Goal: Transaction & Acquisition: Purchase product/service

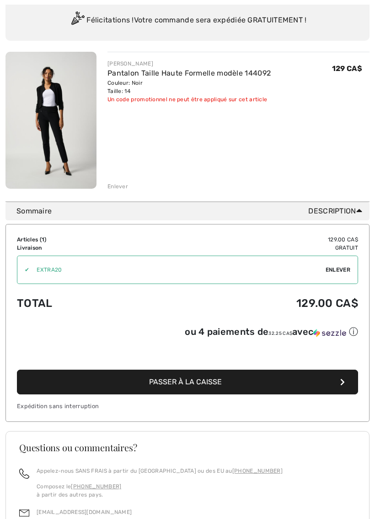
scroll to position [84, 0]
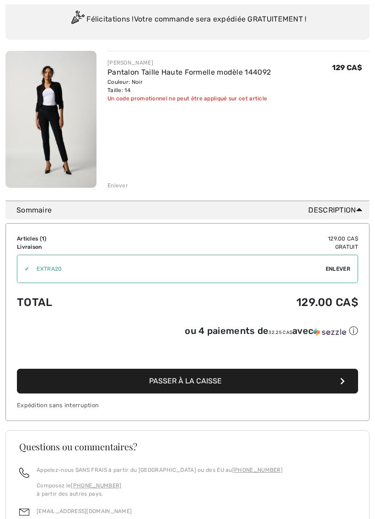
click at [193, 385] on span "Passer à la caisse" at bounding box center [185, 381] width 73 height 9
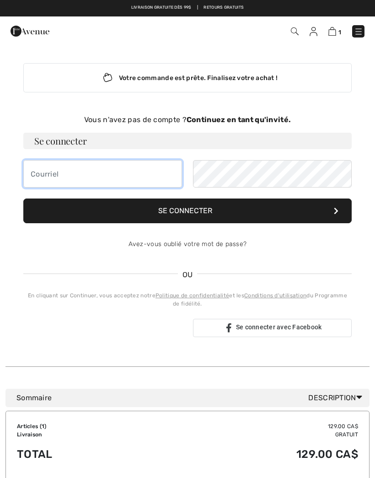
click at [45, 172] on input "email" at bounding box center [102, 173] width 159 height 27
type input "thereselajeune@icloud.com"
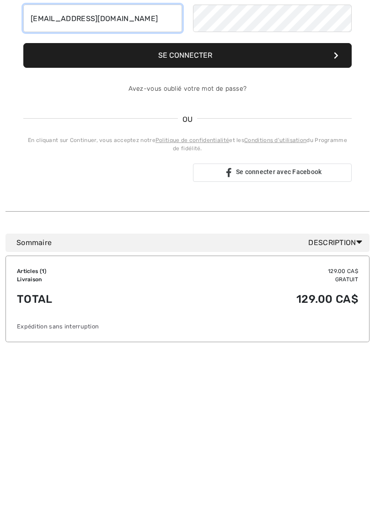
scroll to position [31, 0]
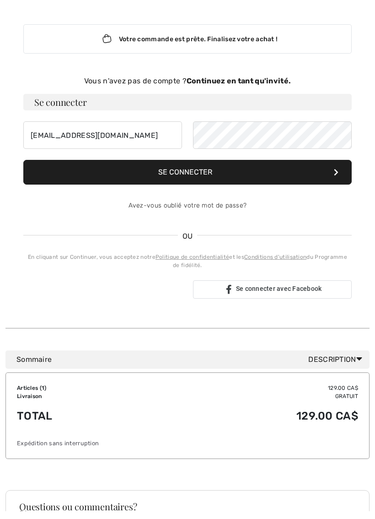
click at [266, 85] on strong "Continuez en tant qu'invité." at bounding box center [239, 89] width 104 height 9
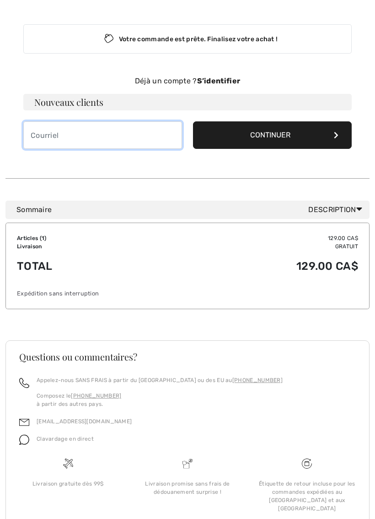
click at [46, 133] on input "email" at bounding box center [102, 134] width 159 height 27
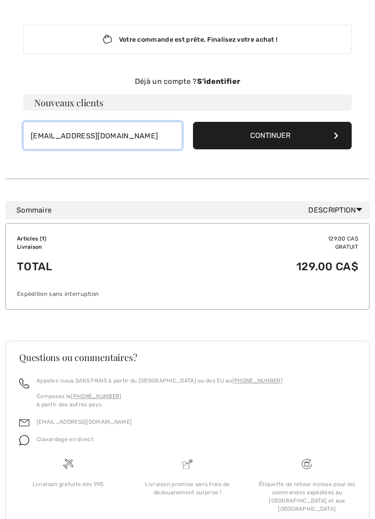
type input "[EMAIL_ADDRESS][DOMAIN_NAME]"
click at [310, 136] on button "Continuer" at bounding box center [272, 135] width 159 height 27
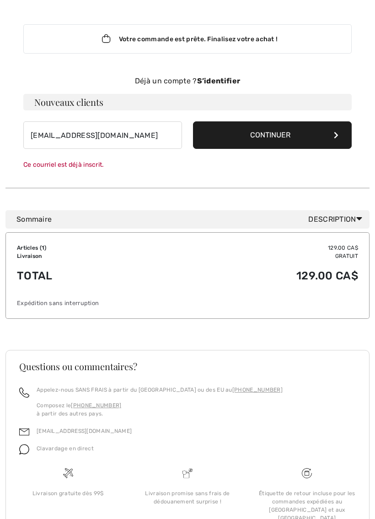
click at [222, 78] on strong "S’identifier" at bounding box center [218, 80] width 43 height 9
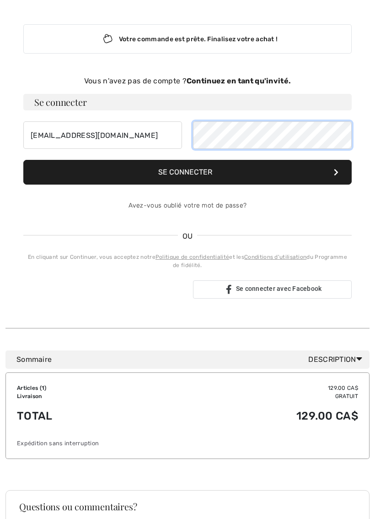
scroll to position [38, 0]
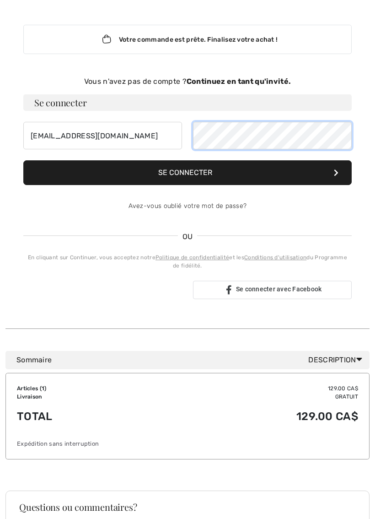
click at [188, 172] on button "Se connecter" at bounding box center [187, 172] width 329 height 25
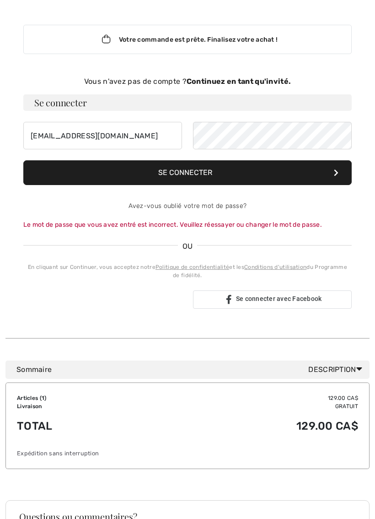
click at [115, 297] on div "Sign in with Google. Opens in new tab" at bounding box center [102, 299] width 139 height 20
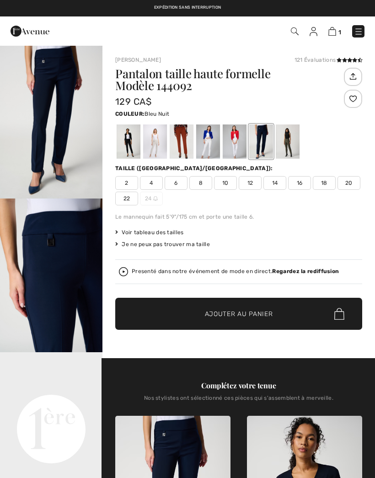
checkbox input "true"
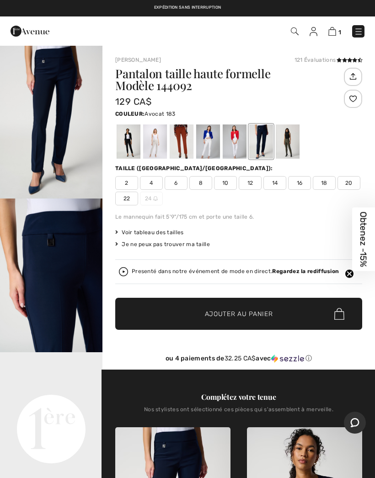
click at [290, 145] on div at bounding box center [288, 142] width 24 height 34
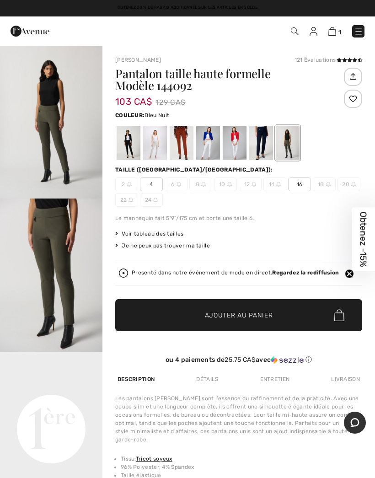
click at [268, 141] on div at bounding box center [262, 143] width 24 height 34
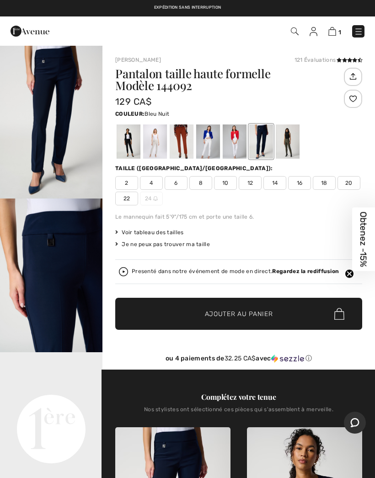
click at [129, 144] on div at bounding box center [129, 142] width 24 height 34
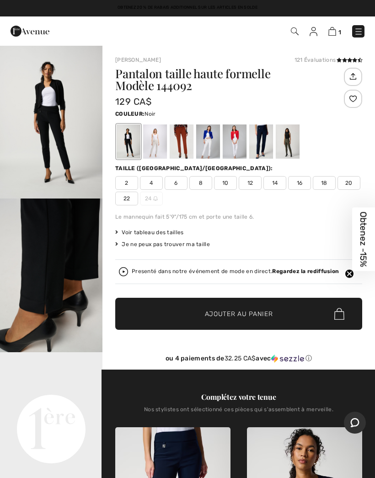
click at [337, 29] on img at bounding box center [333, 31] width 8 height 9
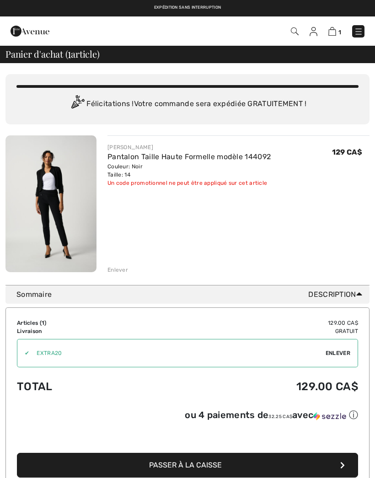
click at [355, 467] on button "Passer à la caisse" at bounding box center [188, 465] width 342 height 25
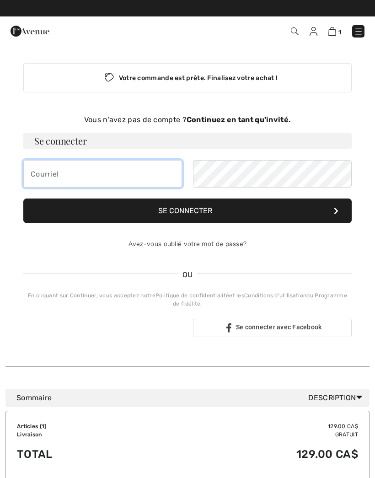
click at [38, 175] on input "email" at bounding box center [102, 173] width 159 height 27
type input "[EMAIL_ADDRESS][DOMAIN_NAME]"
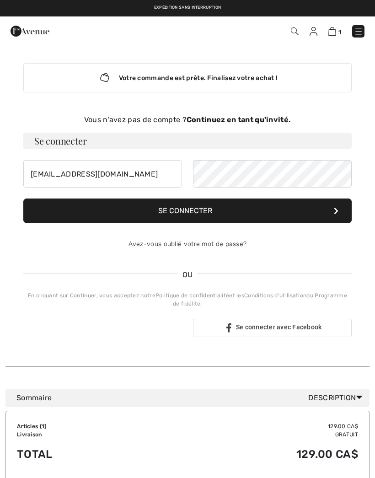
click at [225, 248] on link "Avez-vous oublié votre mot de passe?" at bounding box center [188, 244] width 119 height 8
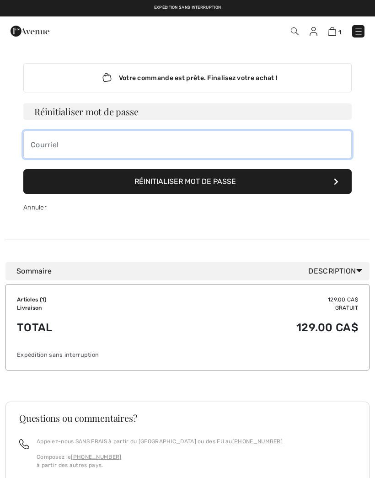
click at [44, 145] on input "email" at bounding box center [187, 144] width 329 height 27
type input "[EMAIL_ADDRESS][DOMAIN_NAME]"
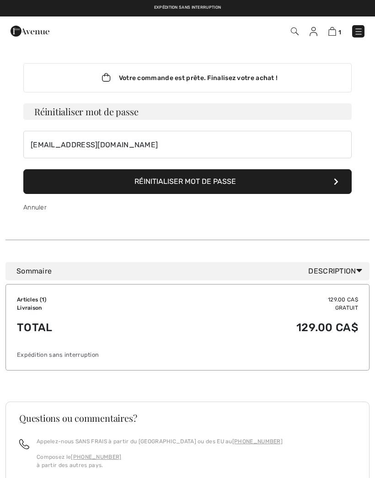
click at [214, 181] on button "Réinitialiser mot de passe" at bounding box center [187, 181] width 329 height 25
click at [339, 185] on button "Réinitialiser mot de passe" at bounding box center [187, 181] width 329 height 25
click at [342, 185] on button "Réinitialiser mot de passe" at bounding box center [187, 181] width 329 height 25
click at [194, 179] on button "Réinitialiser mot de passe" at bounding box center [187, 181] width 329 height 25
click at [337, 34] on img at bounding box center [333, 31] width 8 height 9
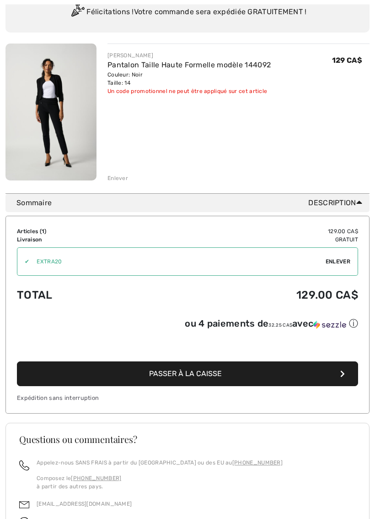
scroll to position [92, 0]
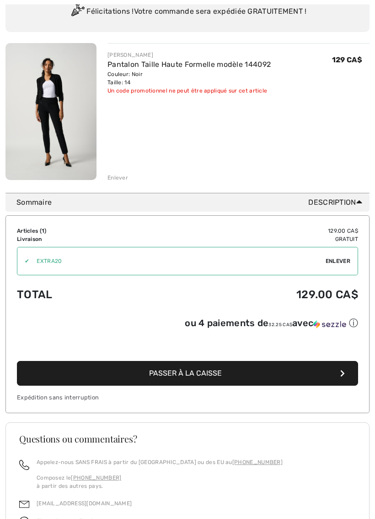
click at [189, 378] on span "Passer à la caisse" at bounding box center [185, 373] width 73 height 9
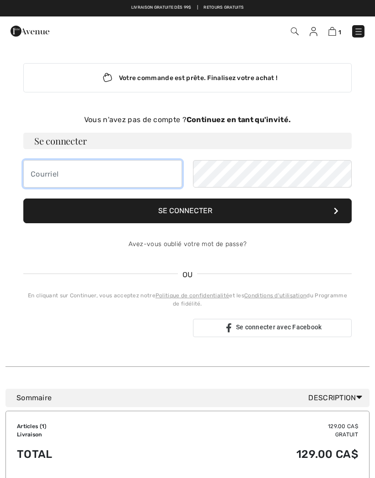
click at [44, 175] on input "email" at bounding box center [102, 173] width 159 height 27
type input "[EMAIL_ADDRESS][DOMAIN_NAME]"
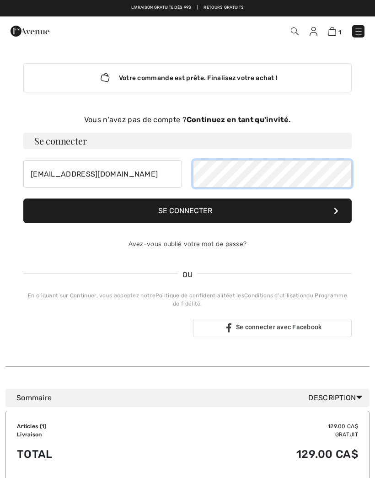
click at [188, 211] on button "Se connecter" at bounding box center [187, 211] width 329 height 25
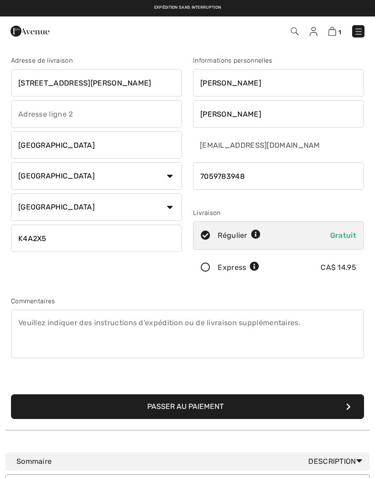
click at [194, 403] on button "Passer au paiement" at bounding box center [187, 407] width 353 height 25
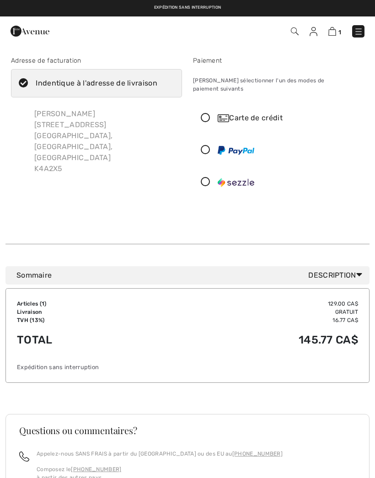
click at [210, 178] on icon at bounding box center [206, 183] width 24 height 10
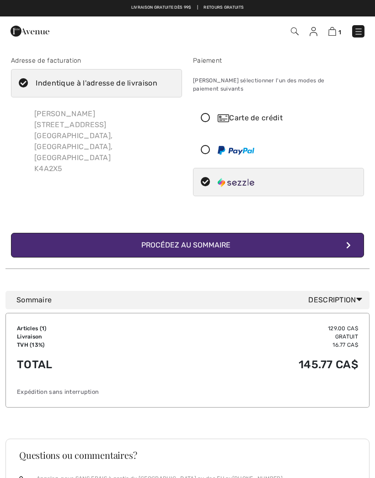
click at [201, 240] on div "Procédez au sommaire" at bounding box center [188, 245] width 108 height 11
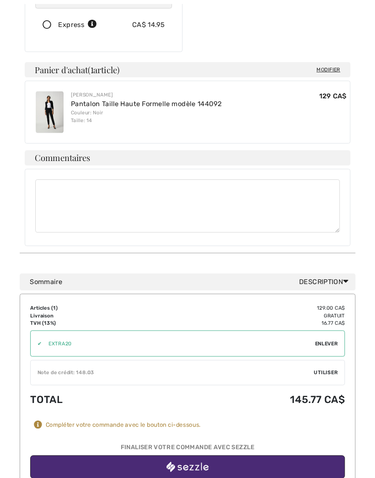
scroll to position [229, 0]
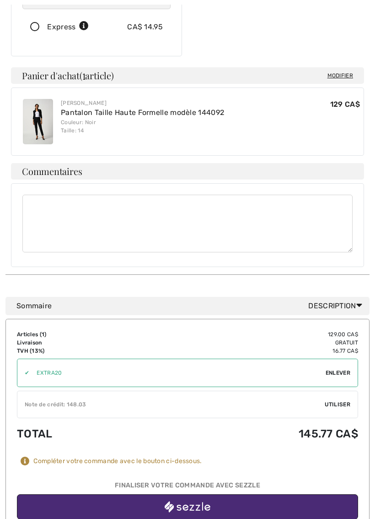
click at [195, 478] on img "button" at bounding box center [188, 506] width 46 height 11
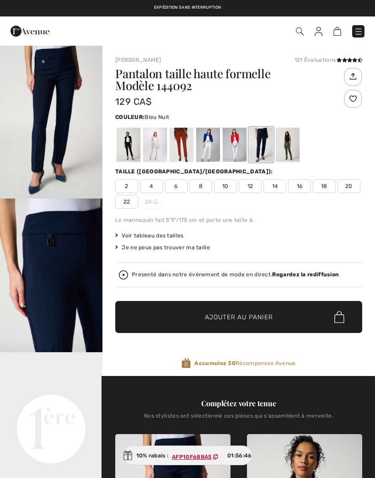
checkbox input "true"
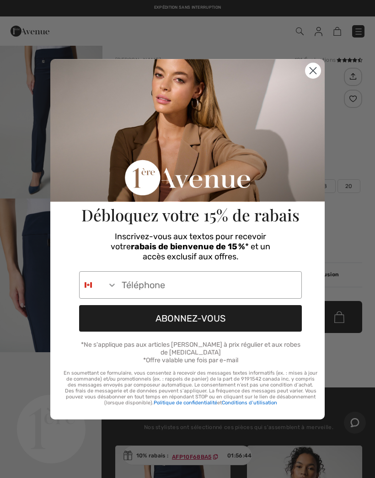
click at [318, 66] on circle "Close dialog" at bounding box center [313, 70] width 15 height 15
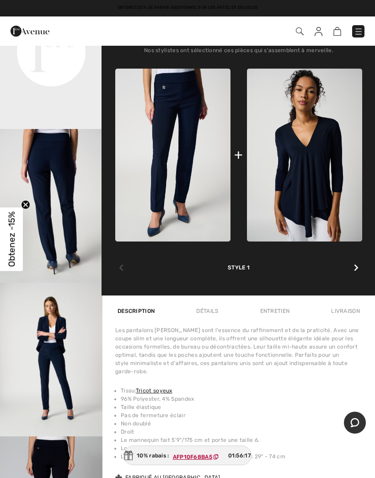
scroll to position [376, 0]
